Goal: Information Seeking & Learning: Learn about a topic

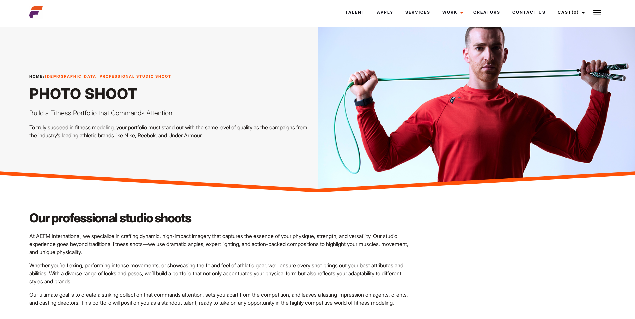
click at [117, 101] on h1 "Photo Shoot" at bounding box center [171, 94] width 284 height 18
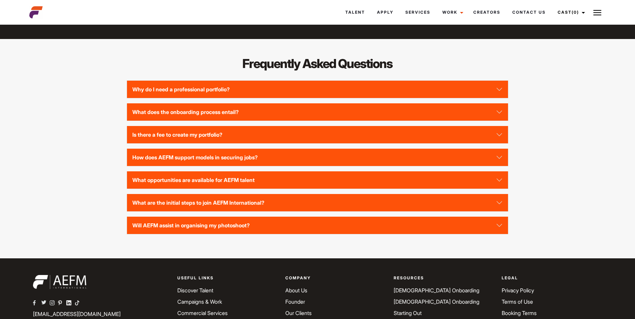
scroll to position [700, 0]
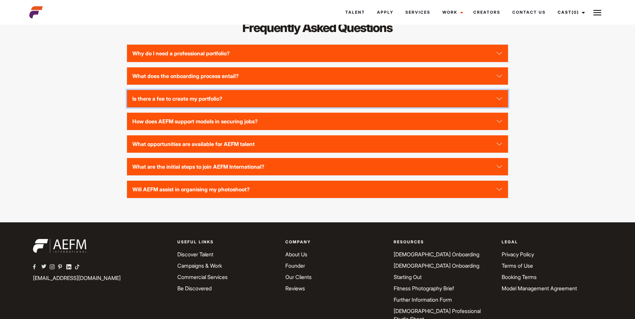
click at [177, 103] on button "Is there a fee to create my portfolio?" at bounding box center [317, 98] width 381 height 17
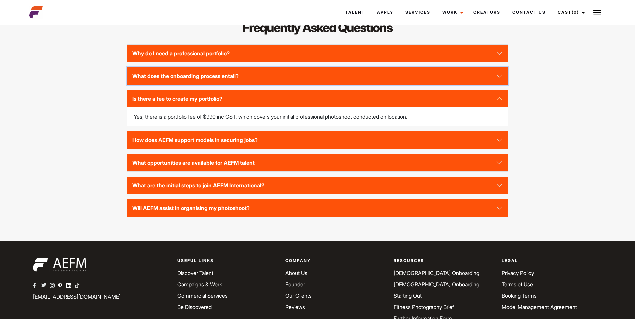
click at [179, 85] on button "What does the onboarding process entail?" at bounding box center [317, 75] width 381 height 17
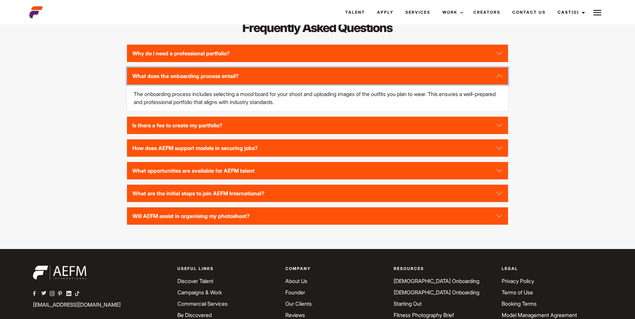
click at [179, 85] on button "What does the onboarding process entail?" at bounding box center [317, 75] width 381 height 17
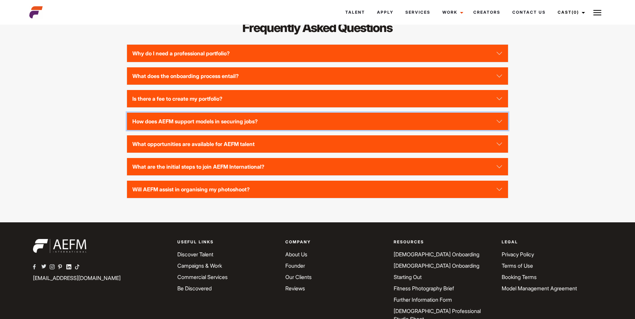
click at [256, 130] on button "How does AEFM support models in securing jobs?" at bounding box center [317, 121] width 381 height 17
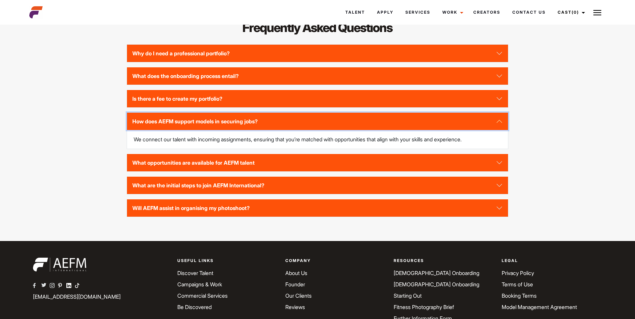
click at [256, 130] on button "How does AEFM support models in securing jobs?" at bounding box center [317, 121] width 381 height 17
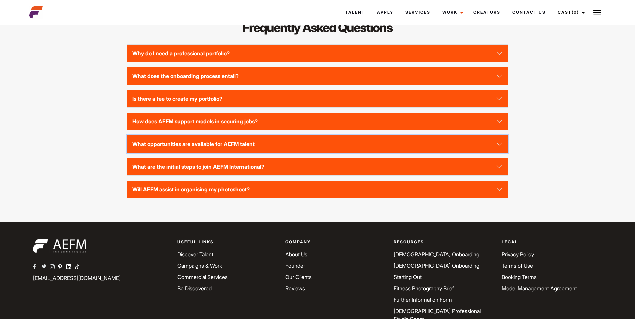
click at [253, 153] on button "What opportunities are available for AEFM talent" at bounding box center [317, 143] width 381 height 17
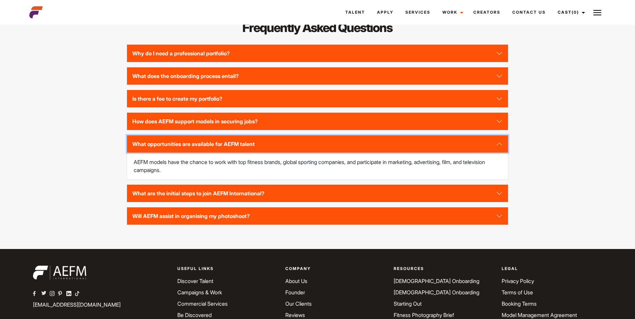
click at [253, 153] on button "What opportunities are available for AEFM talent" at bounding box center [317, 143] width 381 height 17
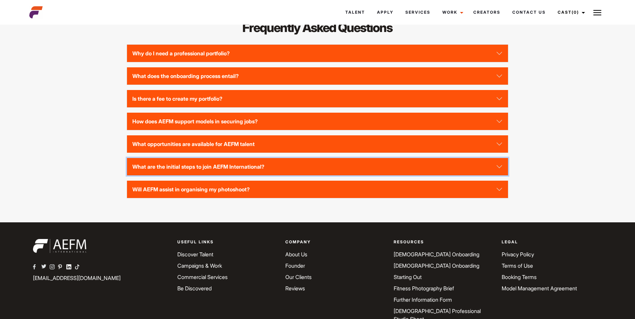
click at [252, 175] on button "What are the initial steps to join AEFM International?" at bounding box center [317, 166] width 381 height 17
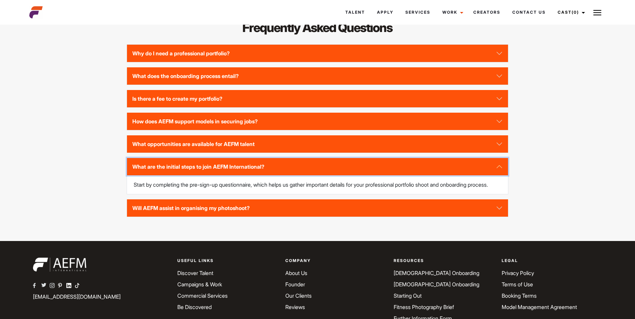
click at [251, 173] on button "What are the initial steps to join AEFM International?" at bounding box center [317, 166] width 381 height 17
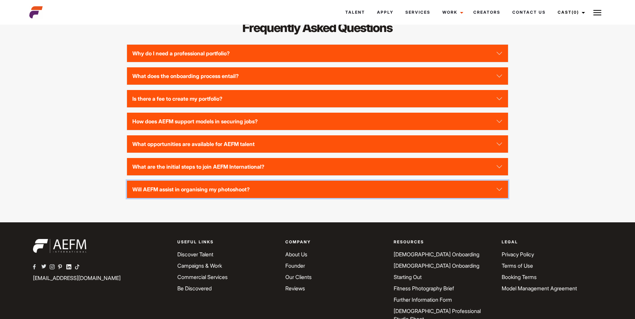
click at [250, 193] on button "Will AEFM assist in organising my photoshoot?" at bounding box center [317, 189] width 381 height 17
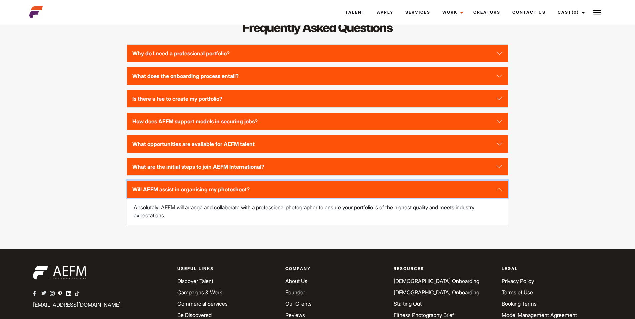
click at [250, 193] on button "Will AEFM assist in organising my photoshoot?" at bounding box center [317, 189] width 381 height 17
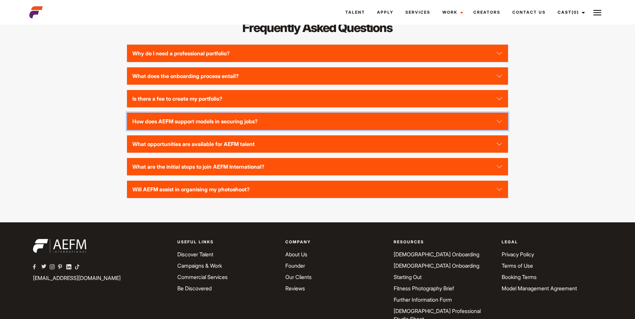
click at [239, 130] on button "How does AEFM support models in securing jobs?" at bounding box center [317, 121] width 381 height 17
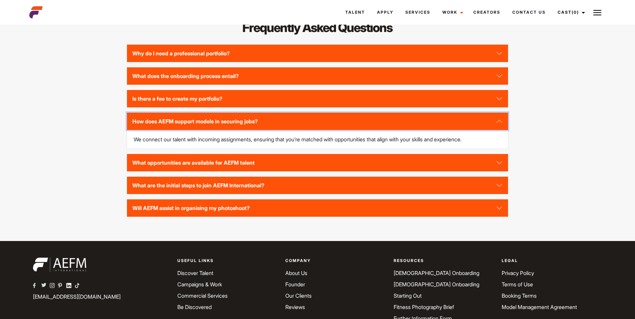
click at [239, 130] on button "How does AEFM support models in securing jobs?" at bounding box center [317, 121] width 381 height 17
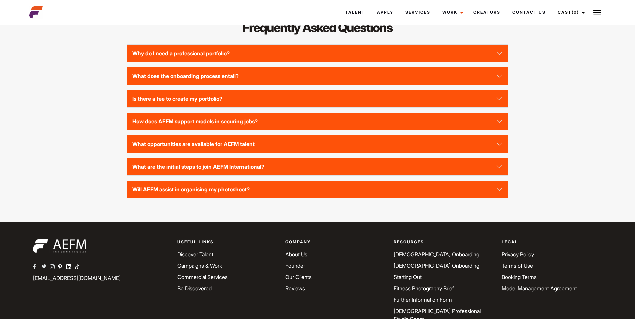
click at [239, 118] on div "Why do I need a professional portfolio? A professional portfolio is essential f…" at bounding box center [317, 121] width 381 height 154
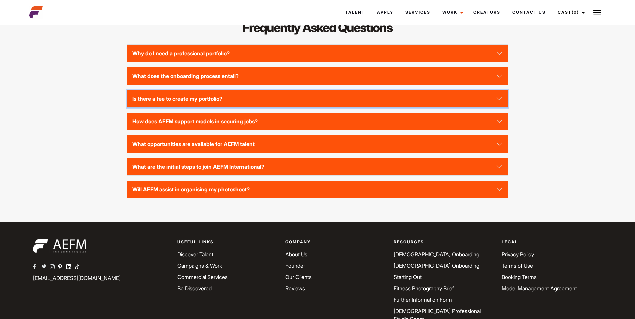
click at [239, 107] on button "Is there a fee to create my portfolio?" at bounding box center [317, 98] width 381 height 17
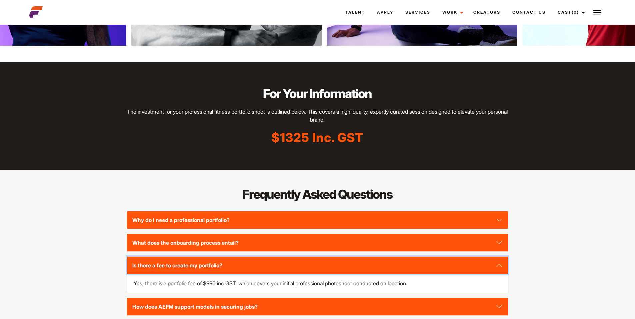
scroll to position [733, 0]
